Goal: Browse casually: Explore the website without a specific task or goal

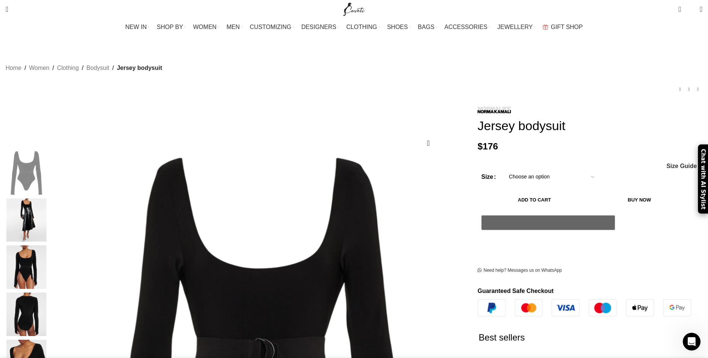
scroll to position [0, 78]
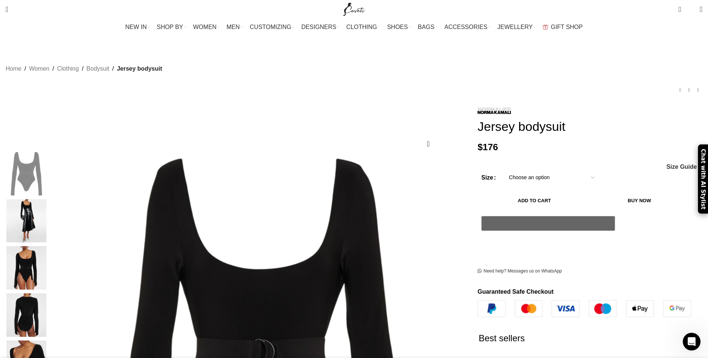
click at [49, 201] on img "2 / 5" at bounding box center [26, 220] width 45 height 43
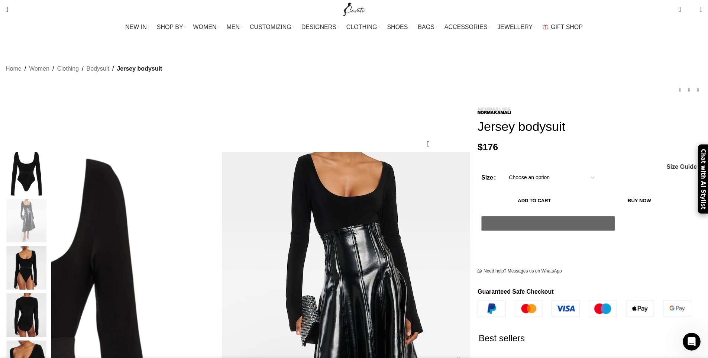
click at [302, 175] on img "2 / 5" at bounding box center [345, 353] width 406 height 460
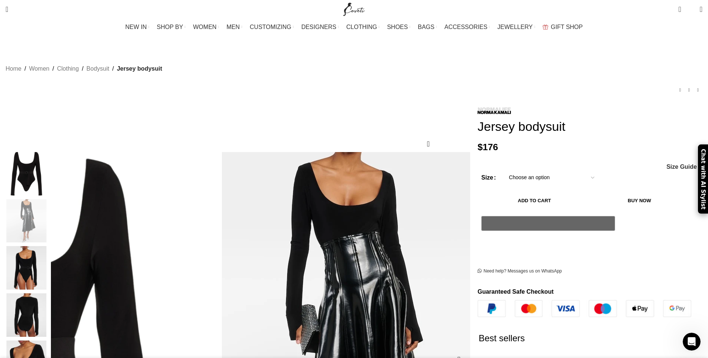
click at [302, 165] on img "2 / 5" at bounding box center [345, 362] width 406 height 460
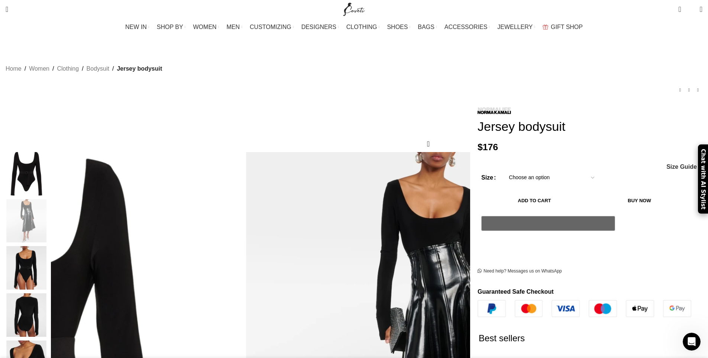
click at [49, 205] on img "2 / 5" at bounding box center [26, 220] width 45 height 43
click at [49, 250] on img "3 / 5" at bounding box center [26, 267] width 45 height 43
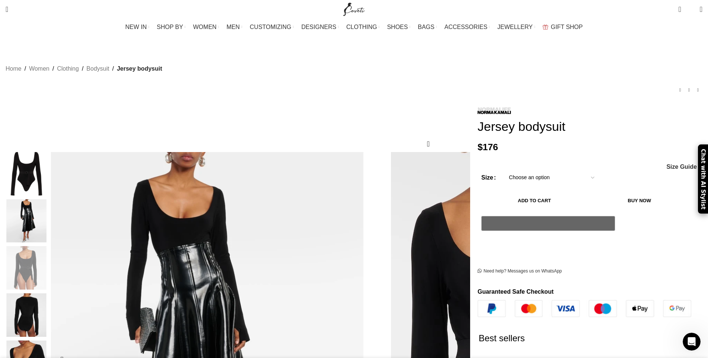
click at [315, 173] on img "3 / 5" at bounding box center [518, 359] width 406 height 460
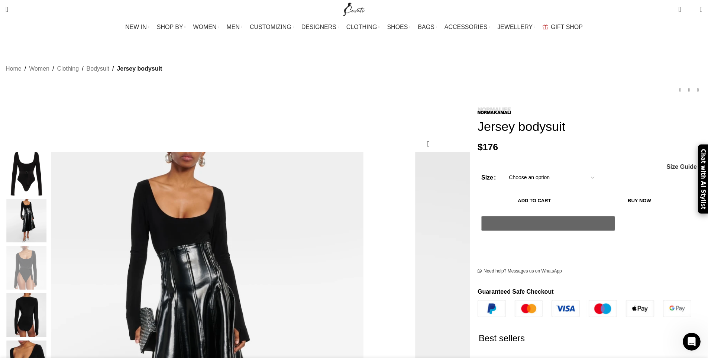
click at [49, 340] on img "5 / 5" at bounding box center [26, 361] width 45 height 43
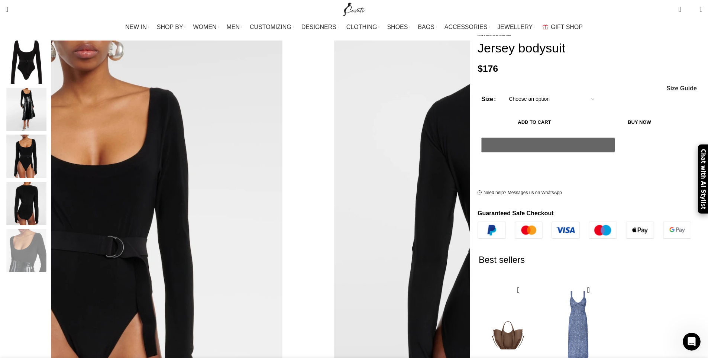
scroll to position [0, 235]
click at [49, 103] on img "2 / 5" at bounding box center [26, 109] width 45 height 43
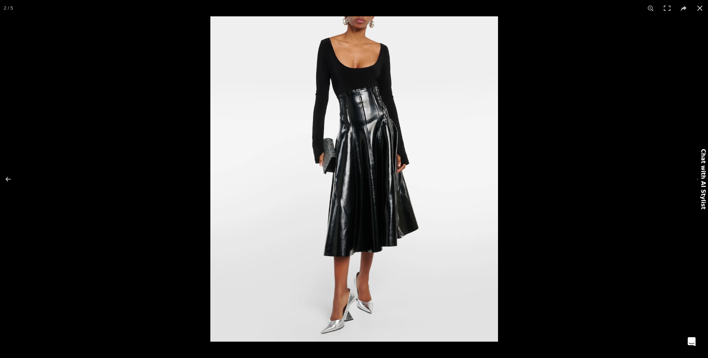
click at [346, 168] on img at bounding box center [354, 178] width 288 height 325
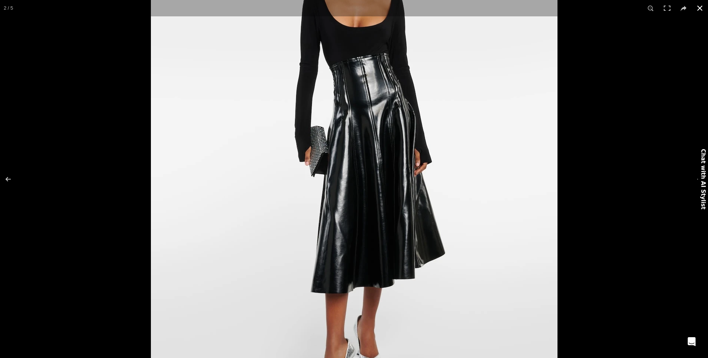
scroll to position [0, 313]
click at [663, 209] on div at bounding box center [505, 133] width 708 height 358
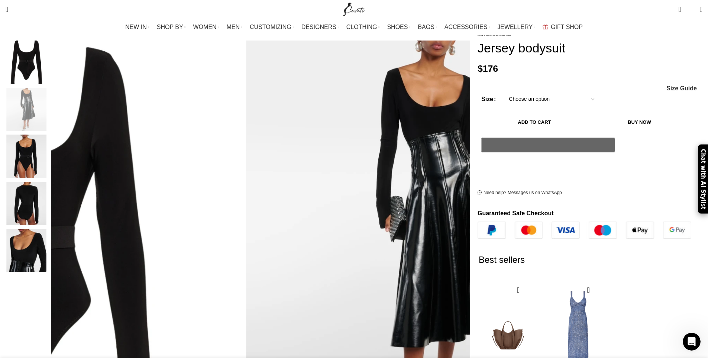
click at [49, 145] on img "3 / 5" at bounding box center [26, 155] width 45 height 43
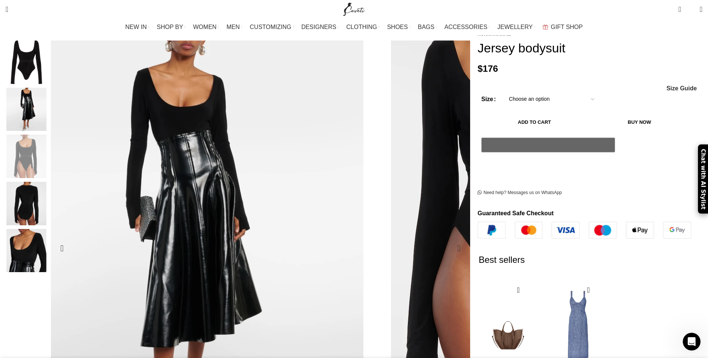
click at [326, 124] on img "3 / 5" at bounding box center [529, 190] width 406 height 460
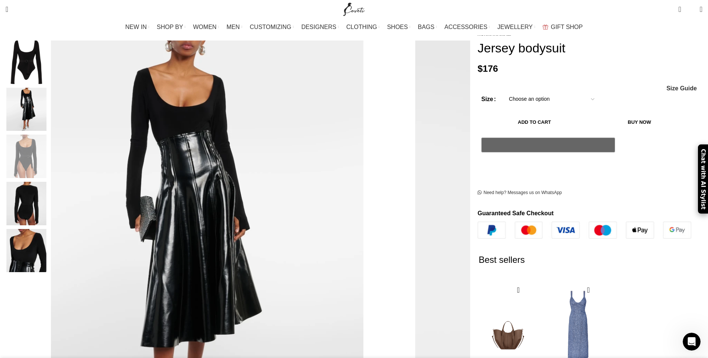
click at [49, 247] on img "5 / 5" at bounding box center [26, 250] width 45 height 43
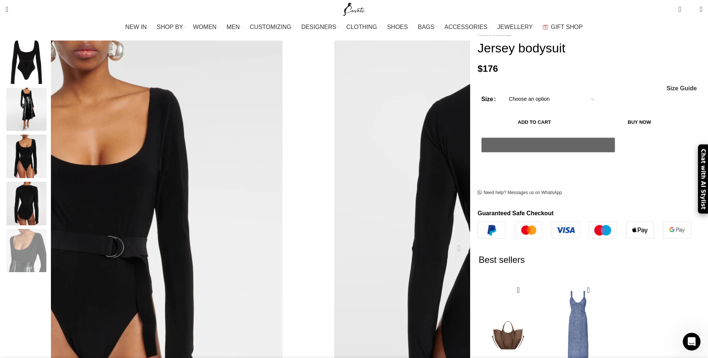
scroll to position [0, 391]
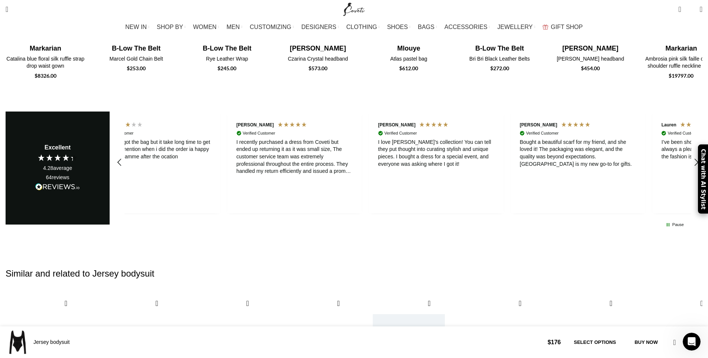
scroll to position [0, 469]
